Goal: Task Accomplishment & Management: Manage account settings

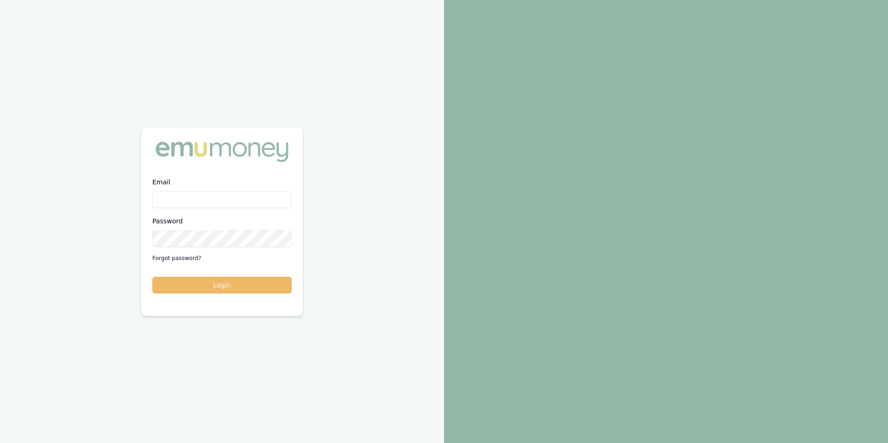
type input "[PERSON_NAME][EMAIL_ADDRESS][PERSON_NAME][DOMAIN_NAME]"
click at [246, 283] on button "Login" at bounding box center [221, 285] width 139 height 17
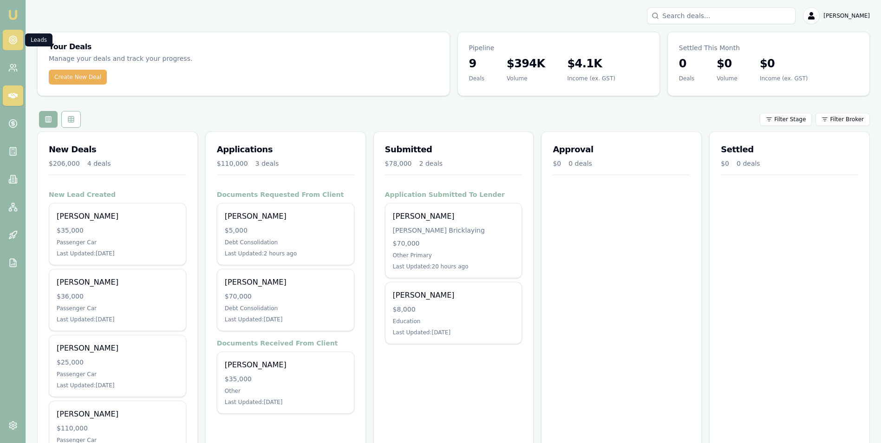
click at [11, 40] on icon at bounding box center [12, 39] width 9 height 9
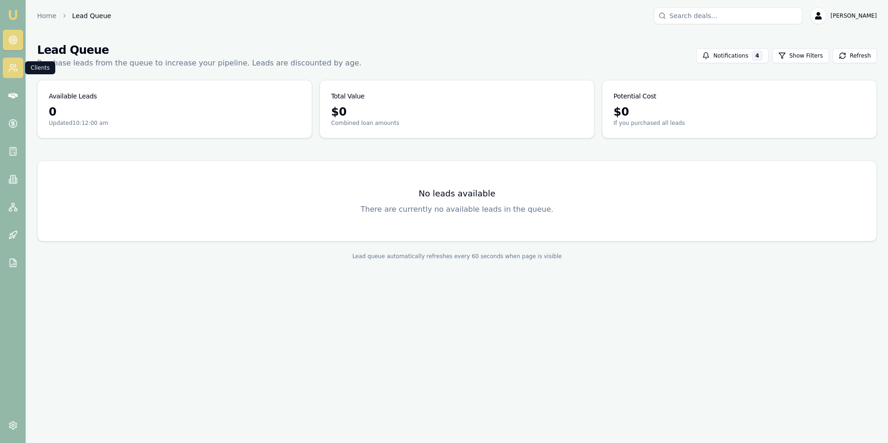
click at [11, 70] on icon at bounding box center [12, 67] width 9 height 9
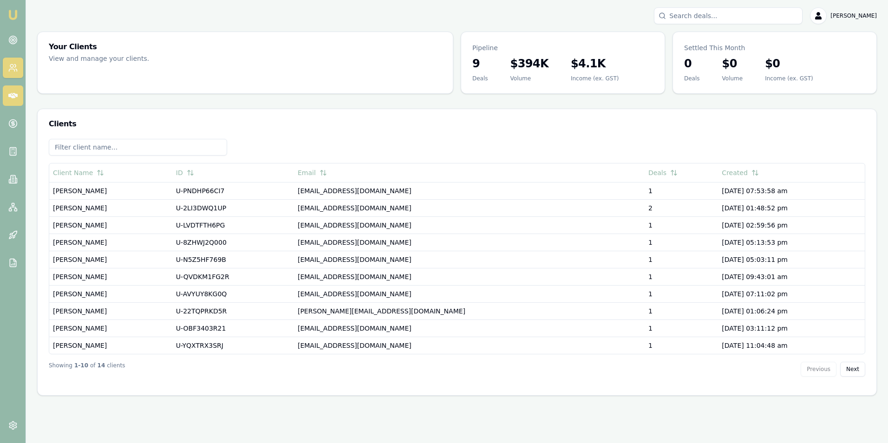
click at [11, 89] on link at bounding box center [13, 95] width 20 height 20
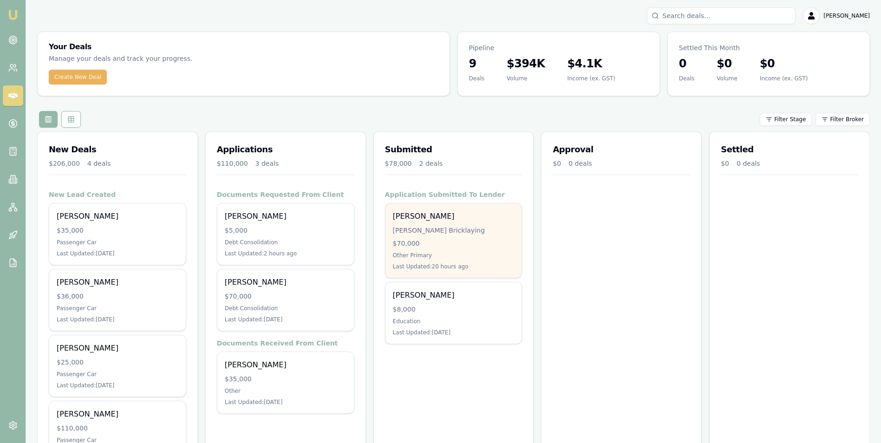
click at [469, 235] on div "[PERSON_NAME] Bricklaying" at bounding box center [454, 230] width 122 height 9
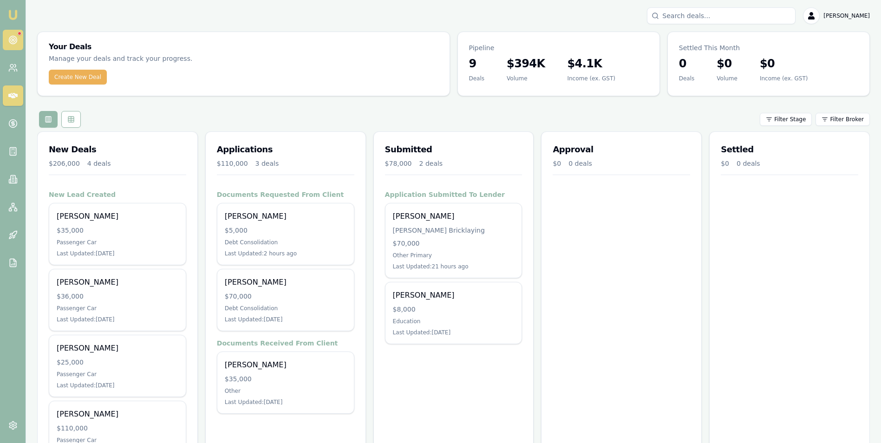
click at [15, 33] on link at bounding box center [13, 40] width 20 height 20
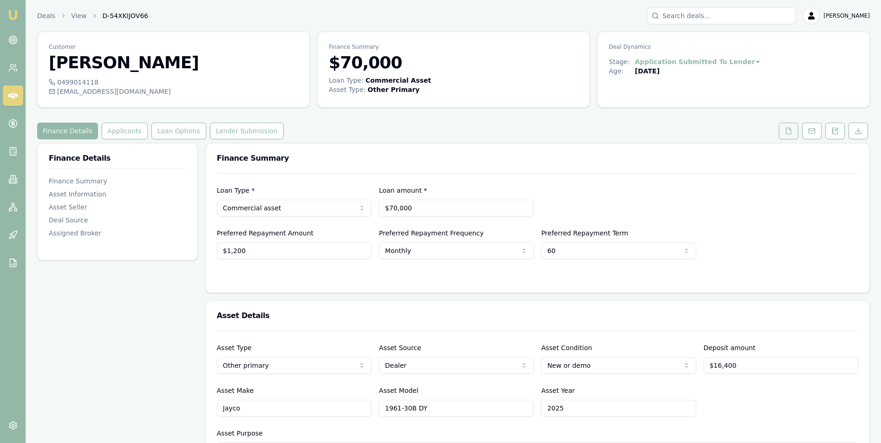
click at [788, 131] on icon at bounding box center [788, 130] width 7 height 7
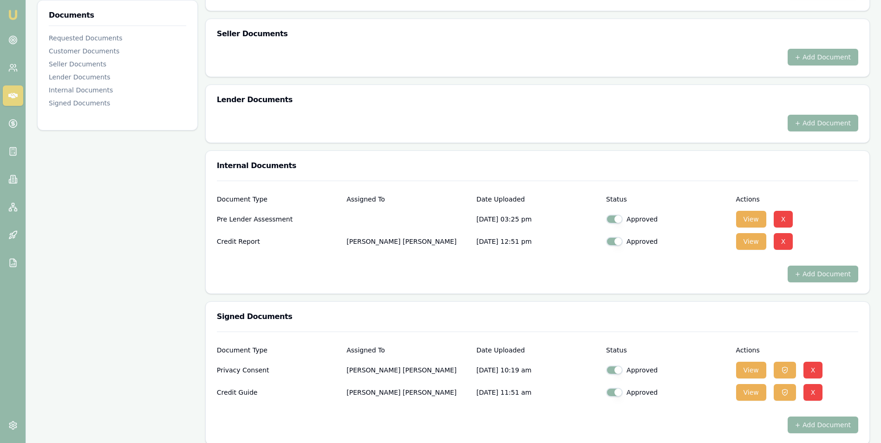
scroll to position [411, 0]
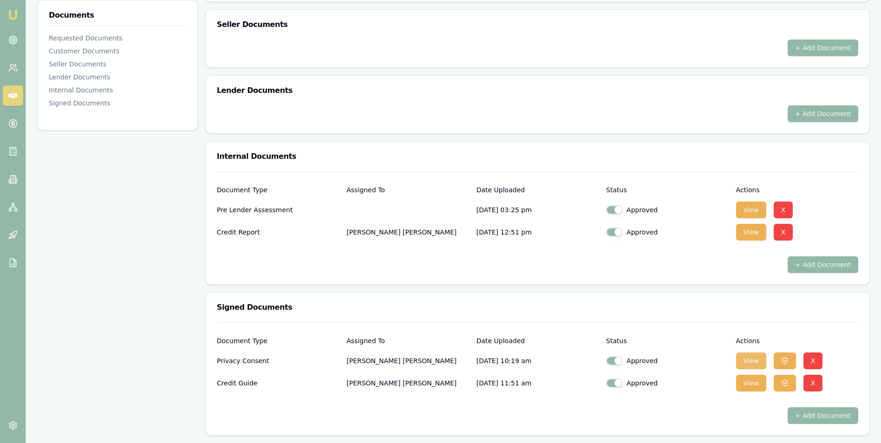
click at [747, 362] on button "View" at bounding box center [751, 361] width 30 height 17
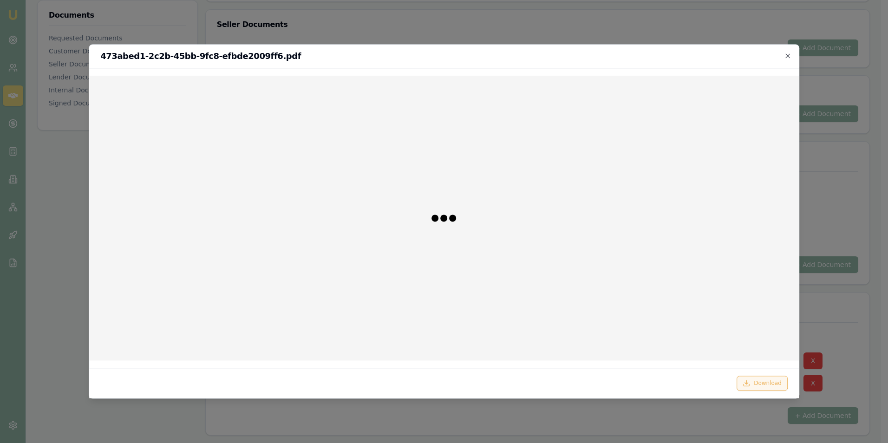
click at [758, 382] on button "Download" at bounding box center [762, 383] width 51 height 15
click at [784, 54] on icon "button" at bounding box center [787, 55] width 7 height 7
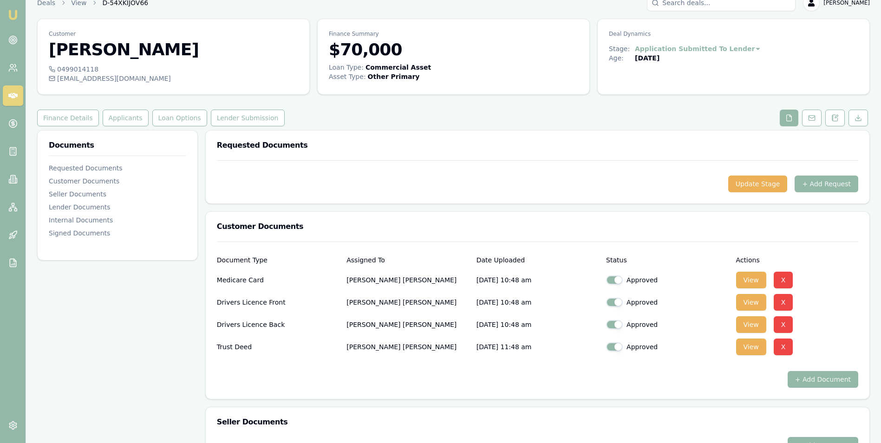
scroll to position [0, 0]
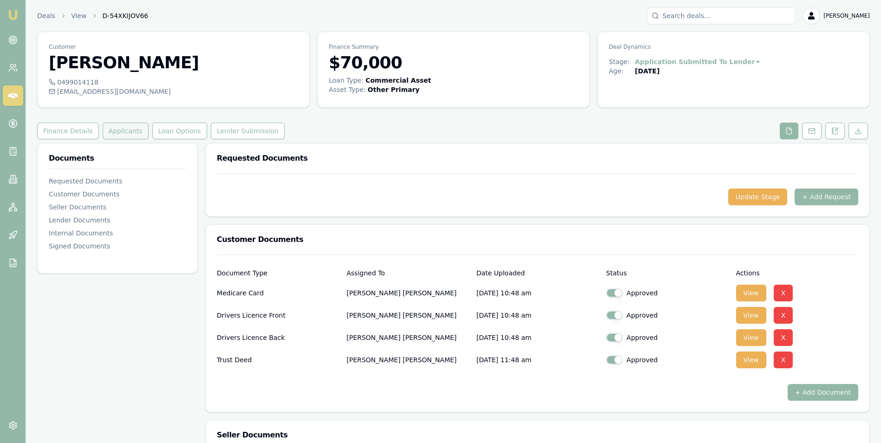
click at [135, 131] on button "Applicants" at bounding box center [126, 131] width 46 height 17
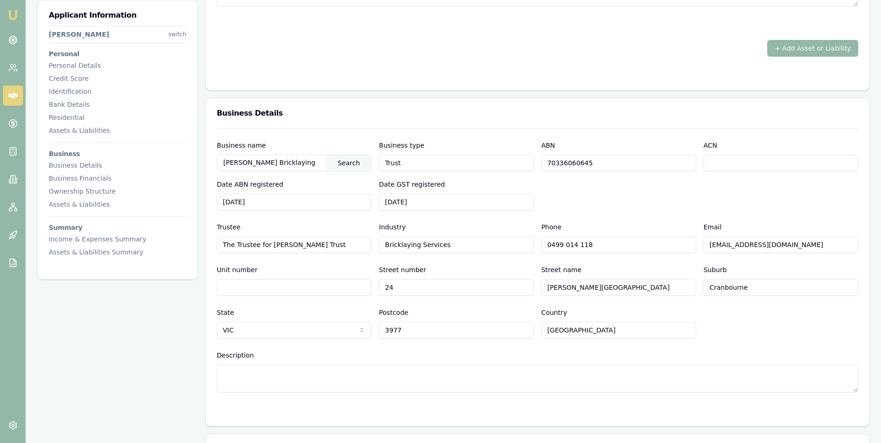
scroll to position [1394, 0]
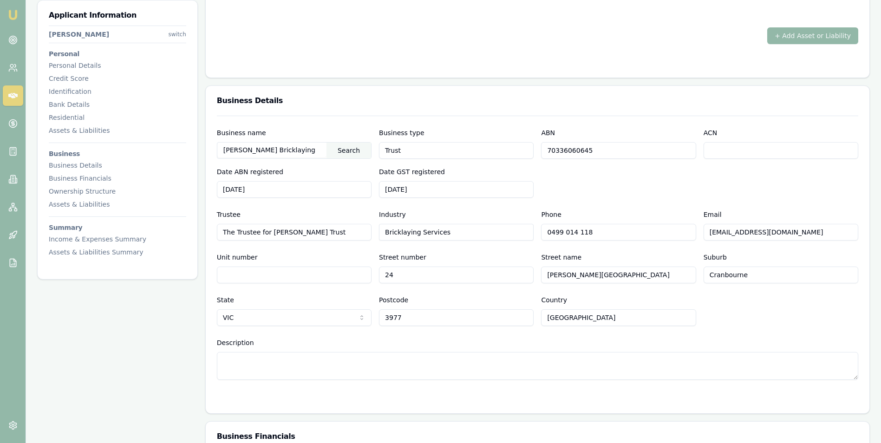
drag, startPoint x: 589, startPoint y: 150, endPoint x: 538, endPoint y: 150, distance: 50.2
click at [538, 150] on div "Business name Keily Bricklaying Search Business type Trust ABN 70336060645 ACN …" at bounding box center [538, 162] width 642 height 71
